Goal: Information Seeking & Learning: Compare options

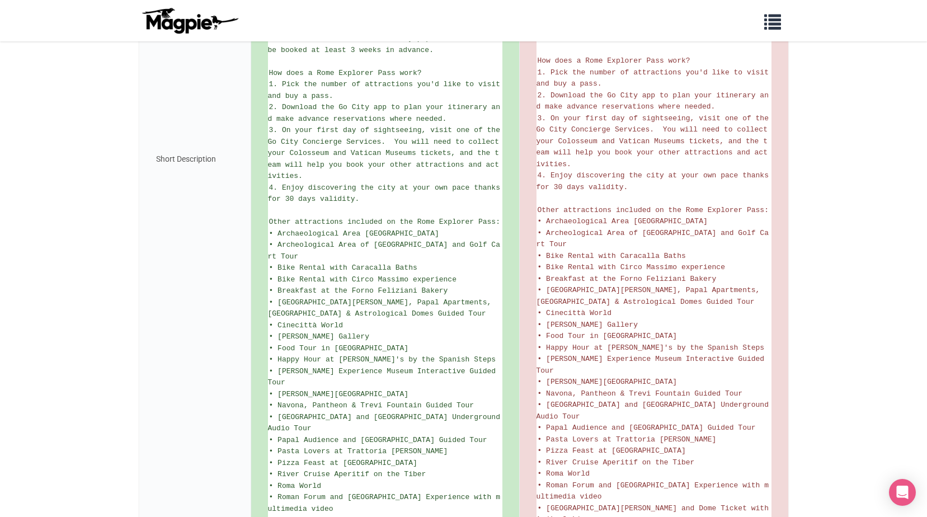
scroll to position [549, 0]
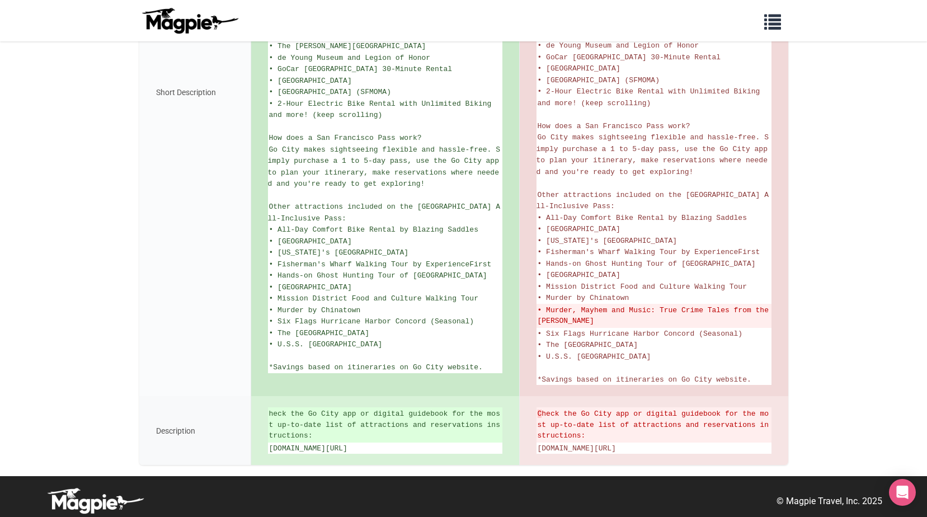
scroll to position [499, 0]
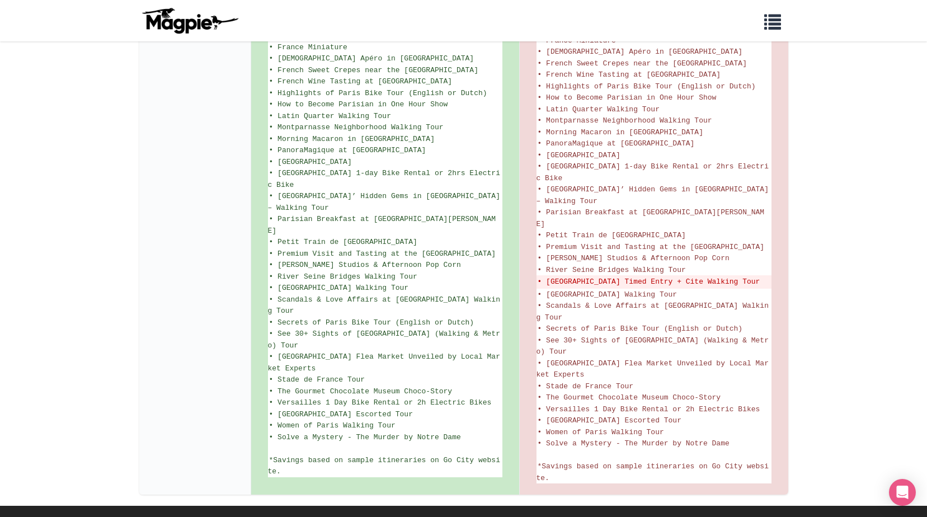
scroll to position [820, 0]
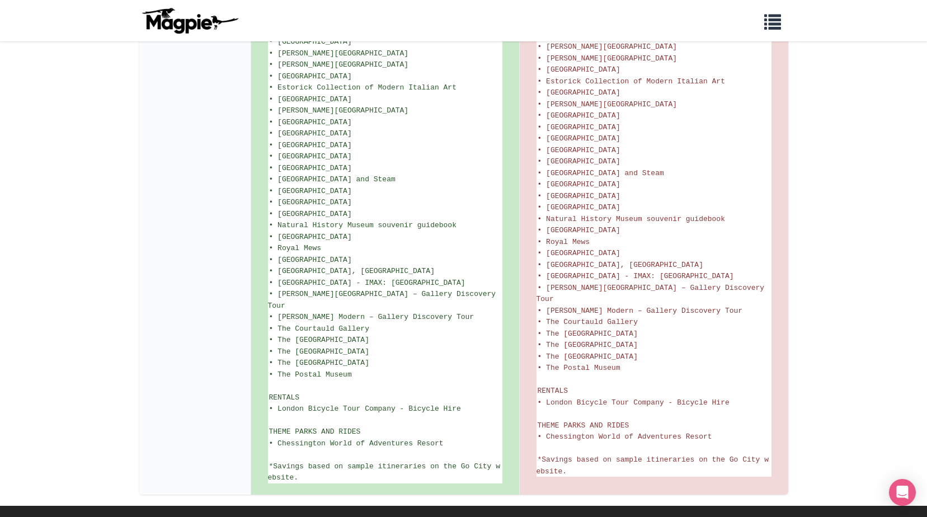
scroll to position [1462, 0]
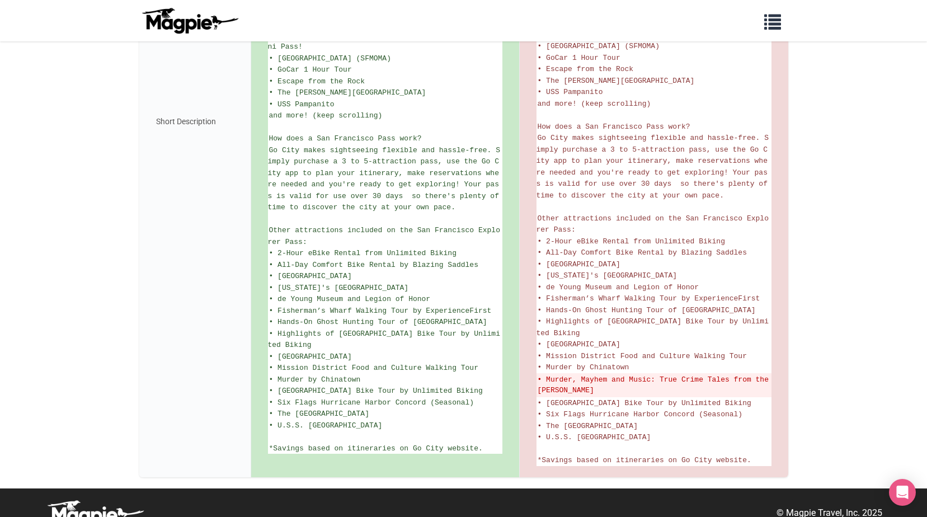
scroll to position [533, 0]
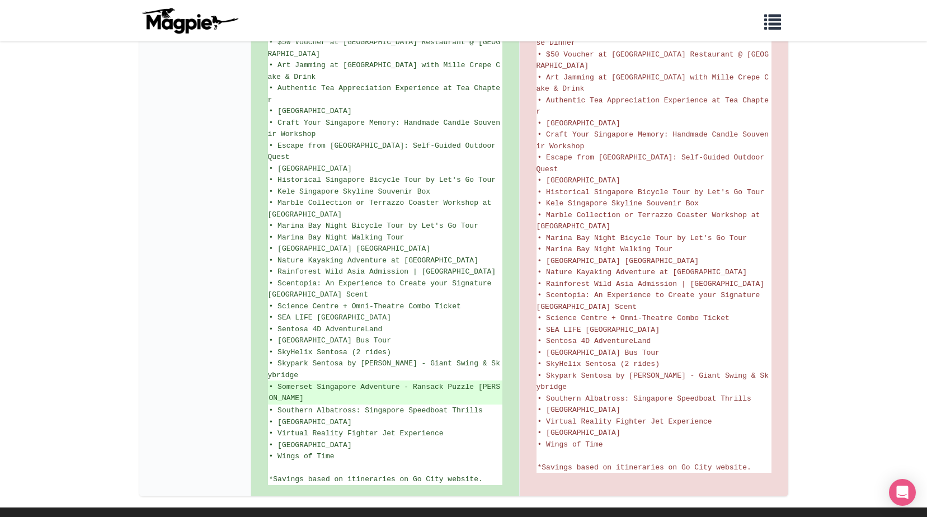
scroll to position [775, 0]
